Goal: Transaction & Acquisition: Download file/media

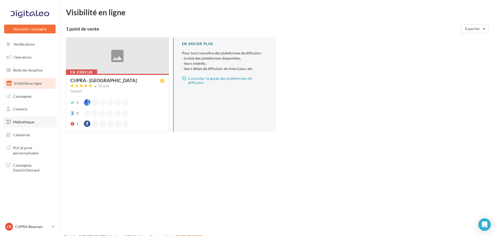
click at [21, 119] on link "Médiathèque" at bounding box center [29, 122] width 53 height 11
click at [25, 122] on span "Médiathèque" at bounding box center [23, 122] width 21 height 4
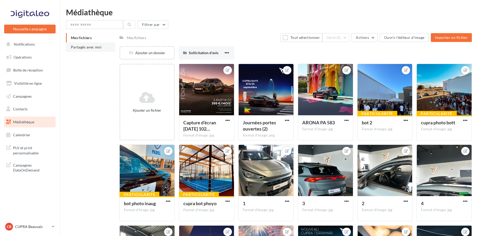
click at [79, 46] on span "Partagés avec moi" at bounding box center [86, 47] width 31 height 4
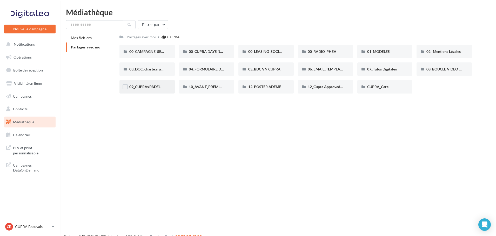
click at [158, 92] on div "09_CUPRAxPADEL" at bounding box center [146, 86] width 55 height 13
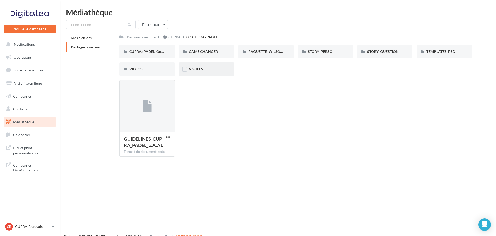
drag, startPoint x: 208, startPoint y: 70, endPoint x: 194, endPoint y: 68, distance: 14.5
click at [194, 68] on span "VISUELS" at bounding box center [196, 69] width 14 height 4
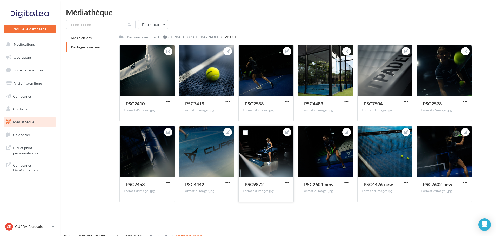
click at [290, 185] on div "_PSC9872 Format d'image: jpg" at bounding box center [266, 190] width 55 height 24
click at [289, 185] on button "button" at bounding box center [287, 183] width 6 height 5
click at [267, 203] on button "Télécharger" at bounding box center [262, 206] width 55 height 13
click at [230, 103] on button "button" at bounding box center [227, 102] width 6 height 5
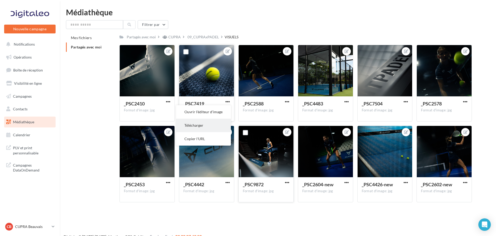
click at [199, 124] on button "Télécharger" at bounding box center [203, 125] width 55 height 13
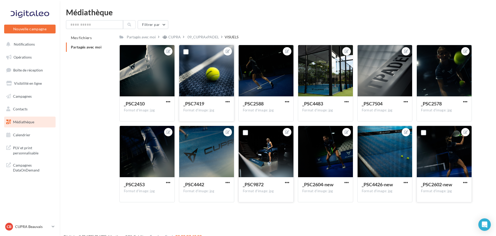
drag, startPoint x: 465, startPoint y: 181, endPoint x: 464, endPoint y: 186, distance: 4.5
click at [464, 186] on div "_PSC2602-new" at bounding box center [444, 186] width 46 height 8
click at [464, 185] on button "button" at bounding box center [465, 183] width 6 height 5
click at [441, 202] on button "Télécharger" at bounding box center [440, 206] width 55 height 13
click at [194, 32] on div "Filtrer par Mes fichiers Partagés avec moi Partagés avec moi CUPRA 09_CUPRAxPAD…" at bounding box center [278, 113] width 424 height 187
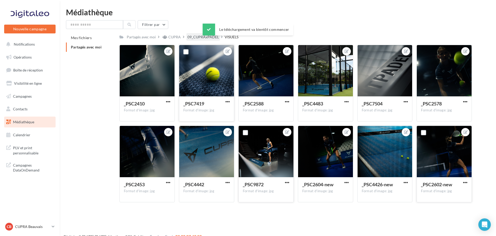
click at [196, 36] on div "09_CUPRAxPADEL" at bounding box center [202, 37] width 31 height 5
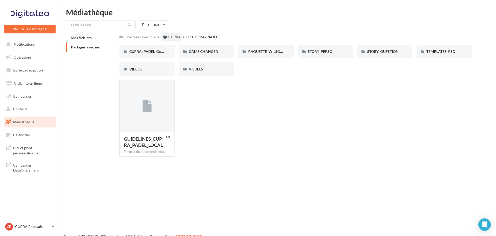
click at [172, 39] on div "CUPRA" at bounding box center [174, 37] width 12 height 5
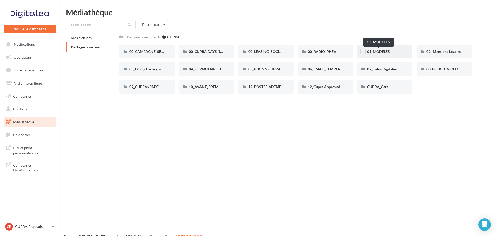
click at [387, 50] on span "01_MODELES" at bounding box center [378, 51] width 23 height 4
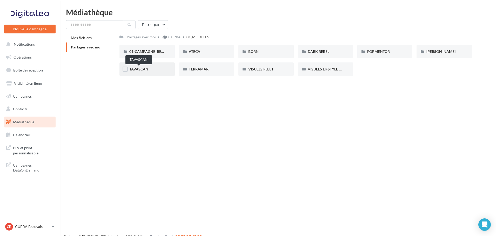
click at [145, 69] on span "TAVASCAN" at bounding box center [138, 69] width 19 height 4
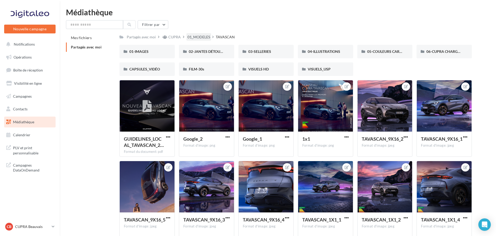
click at [197, 36] on div "01_MODELES" at bounding box center [198, 37] width 23 height 5
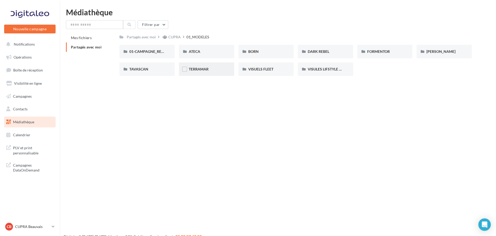
click at [203, 75] on div "TERRAMAR" at bounding box center [206, 69] width 55 height 13
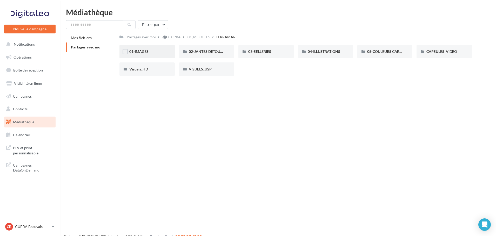
click at [156, 55] on div "01-IMAGES" at bounding box center [146, 51] width 55 height 13
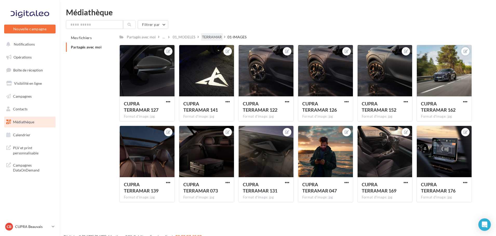
click at [207, 37] on div "TERRAMAR" at bounding box center [212, 37] width 20 height 5
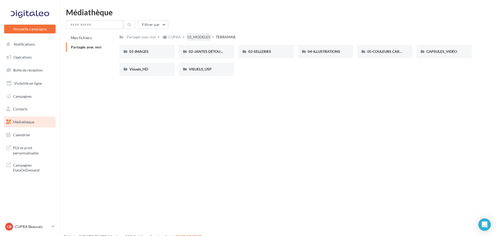
click at [200, 39] on div "01_MODELES" at bounding box center [198, 37] width 23 height 5
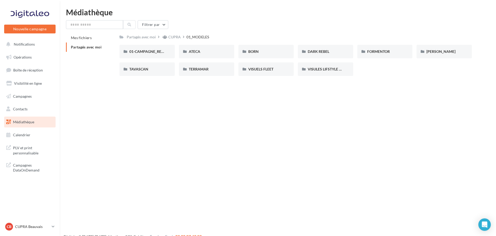
click at [315, 21] on div "Filtrer par" at bounding box center [278, 24] width 424 height 9
click at [369, 50] on span "FORMENTOR" at bounding box center [378, 51] width 23 height 4
click at [138, 51] on span "01-IMAGES" at bounding box center [138, 51] width 19 height 4
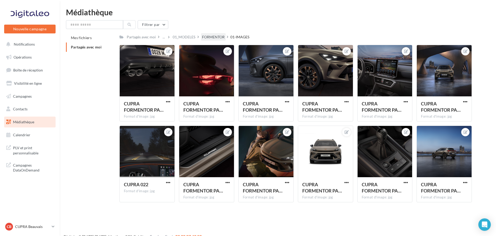
click at [212, 37] on div "FORMENTOR" at bounding box center [213, 37] width 23 height 5
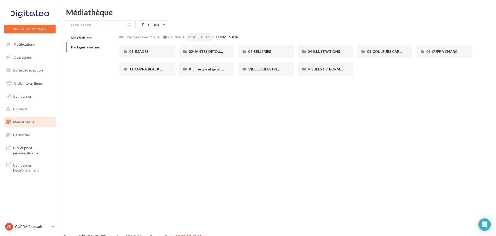
click at [203, 37] on div "01_MODELES" at bounding box center [198, 37] width 23 height 5
click at [335, 72] on div "VISULES LIFSTYLE CUPRA" at bounding box center [325, 69] width 55 height 13
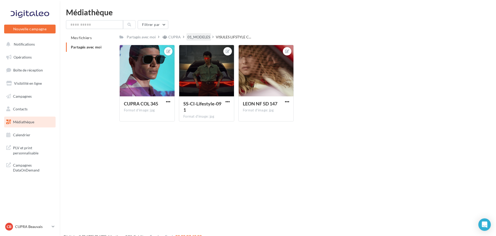
click at [202, 36] on div "01_MODELES" at bounding box center [198, 37] width 23 height 5
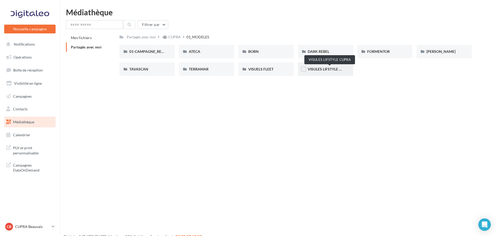
click at [330, 71] on span "VISULES LIFSTYLE CUPRA" at bounding box center [329, 69] width 43 height 4
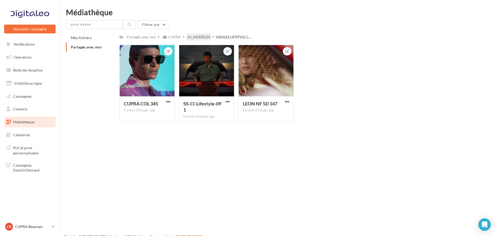
click at [195, 37] on div "01_MODELES" at bounding box center [198, 37] width 23 height 5
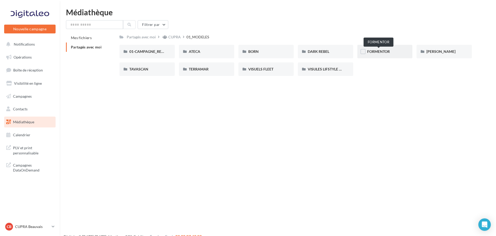
click at [372, 52] on span "FORMENTOR" at bounding box center [378, 51] width 23 height 4
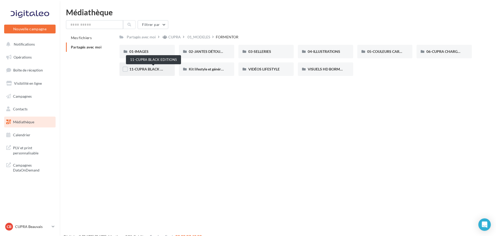
click at [147, 69] on span "11-CUPRA BLACK EDITIONS" at bounding box center [153, 69] width 48 height 4
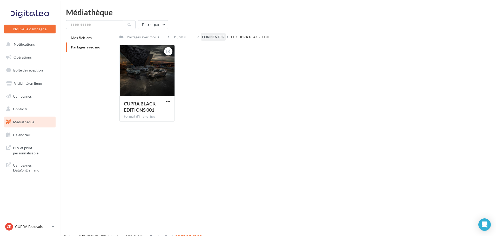
click at [215, 37] on div "FORMENTOR" at bounding box center [213, 37] width 23 height 5
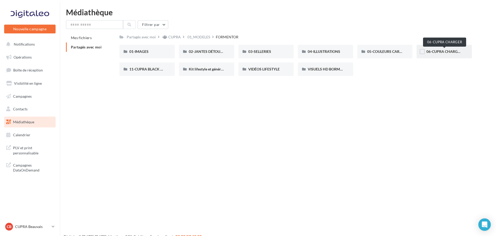
click at [445, 52] on span "06-CUPRA CHARGER" at bounding box center [444, 51] width 36 height 4
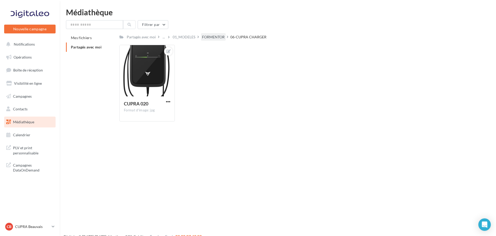
click at [206, 33] on div "FORMENTOR" at bounding box center [213, 37] width 25 height 8
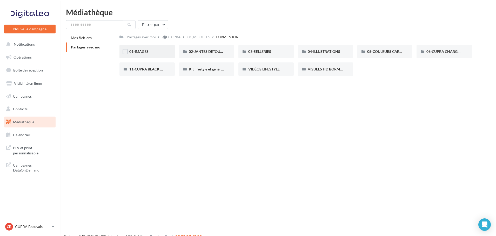
click at [153, 56] on div "01-IMAGES" at bounding box center [146, 51] width 55 height 13
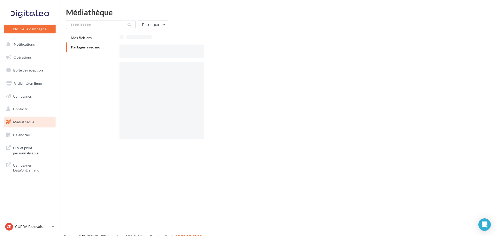
drag, startPoint x: 90, startPoint y: 48, endPoint x: 72, endPoint y: 46, distance: 18.5
click at [72, 46] on span "Partagés avec moi" at bounding box center [86, 47] width 31 height 4
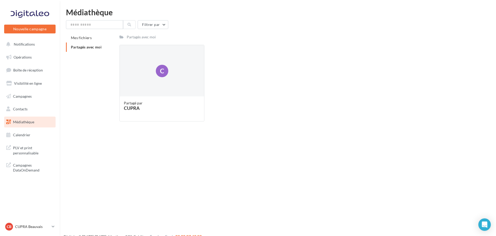
click at [89, 45] on span "Partagés avec moi" at bounding box center [86, 47] width 31 height 4
click at [30, 125] on link "Médiathèque" at bounding box center [29, 122] width 53 height 11
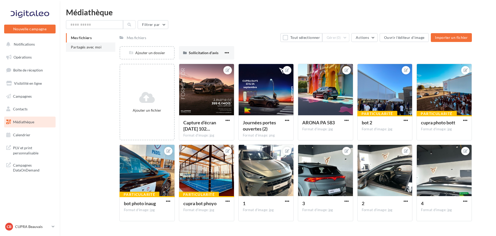
click at [89, 50] on li "Partagés avec moi" at bounding box center [90, 47] width 49 height 9
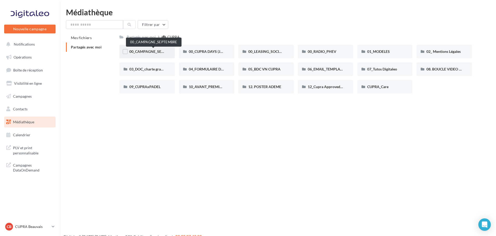
click at [146, 52] on span "00_CAMPAGNE_SEPTEMBRE" at bounding box center [153, 51] width 49 height 4
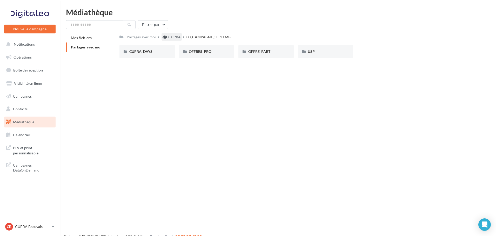
click at [173, 36] on div "CUPRA" at bounding box center [174, 37] width 12 height 5
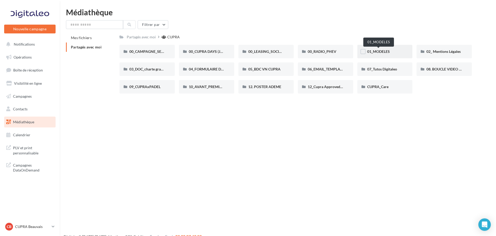
click at [389, 53] on span "01_MODELES" at bounding box center [378, 51] width 23 height 4
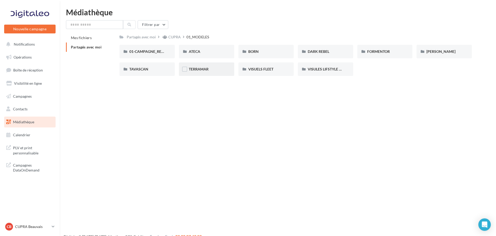
click at [202, 66] on div "TERRAMAR" at bounding box center [206, 69] width 55 height 13
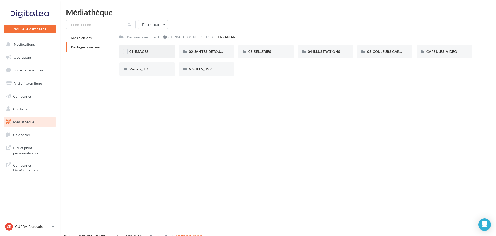
click at [157, 55] on div "01-IMAGES" at bounding box center [146, 51] width 55 height 13
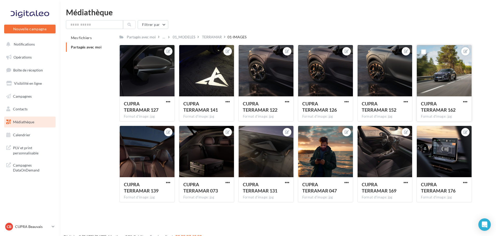
click at [465, 99] on div "CUPRA TERRAMAR 162 Format d'image: jpg" at bounding box center [444, 109] width 55 height 24
click at [463, 104] on span "button" at bounding box center [465, 102] width 4 height 4
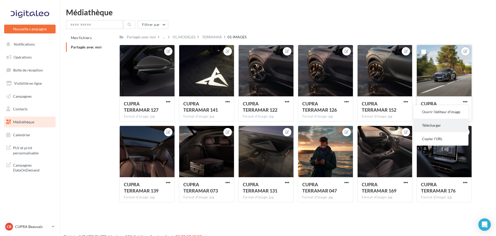
click at [436, 128] on button "Télécharger" at bounding box center [440, 125] width 55 height 13
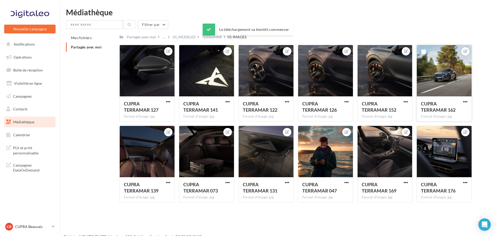
click at [210, 37] on div "Le téléchargement va bientôt commencer" at bounding box center [247, 31] width 91 height 14
click at [211, 36] on div "TERRAMAR" at bounding box center [212, 37] width 20 height 5
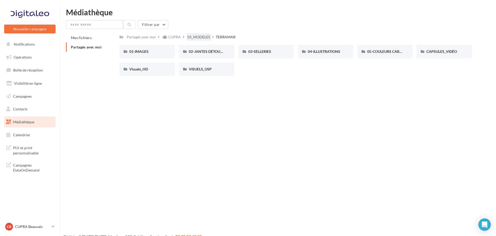
click at [200, 35] on div "01_MODELES" at bounding box center [198, 37] width 23 height 5
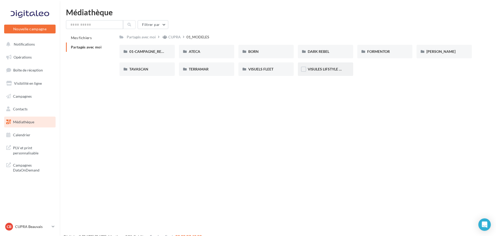
click at [340, 73] on div "VISULES LIFSTYLE CUPRA" at bounding box center [325, 69] width 55 height 13
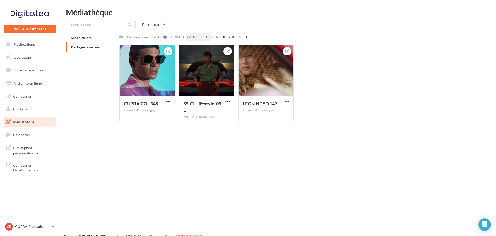
click at [201, 36] on div "01_MODELES" at bounding box center [198, 37] width 23 height 5
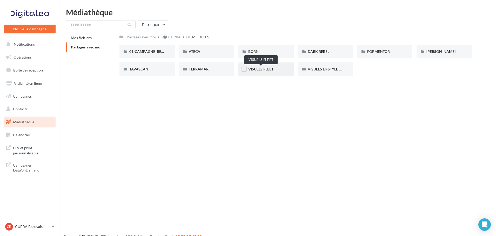
click at [266, 68] on span "VISUELS FLEET" at bounding box center [260, 69] width 25 height 4
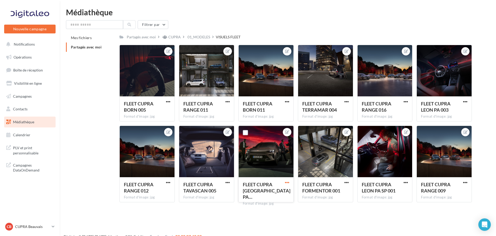
click at [286, 181] on span "button" at bounding box center [287, 183] width 4 height 4
click at [261, 209] on button "Télécharger" at bounding box center [262, 206] width 55 height 13
click at [345, 182] on span "button" at bounding box center [346, 183] width 4 height 4
click at [318, 204] on button "Télécharger" at bounding box center [322, 206] width 55 height 13
click at [465, 99] on div at bounding box center [465, 101] width 6 height 5
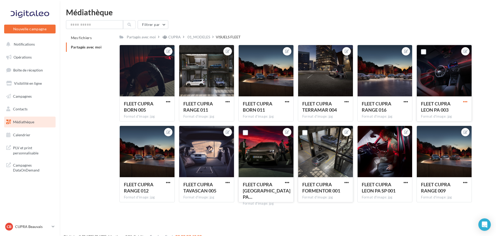
click at [465, 102] on span "button" at bounding box center [465, 102] width 4 height 4
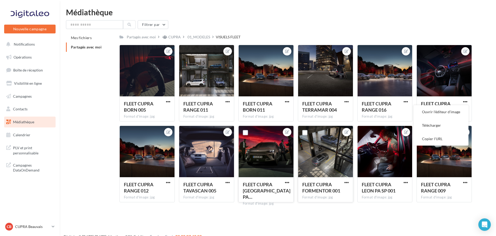
click at [483, 119] on div "Mes fichiers Partagés avec moi Partagés avec moi CUPRA 01_MODELES VISUELS FLEET…" at bounding box center [280, 120] width 428 height 174
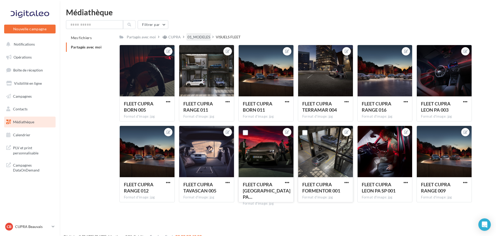
click at [204, 35] on div "01_MODELES" at bounding box center [198, 37] width 23 height 5
